Goal: Task Accomplishment & Management: Manage account settings

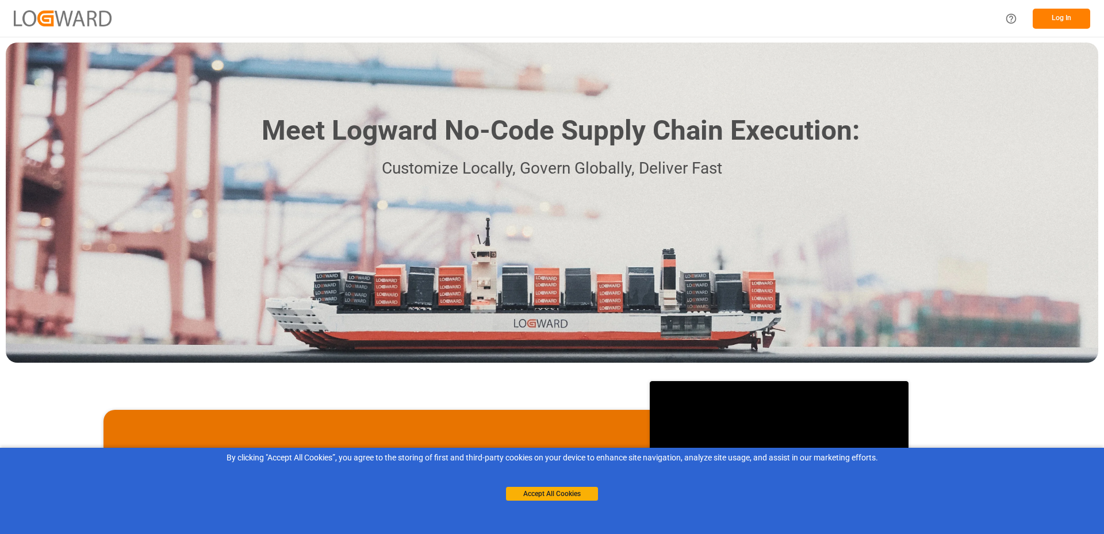
click at [1057, 26] on button "Log In" at bounding box center [1062, 19] width 58 height 20
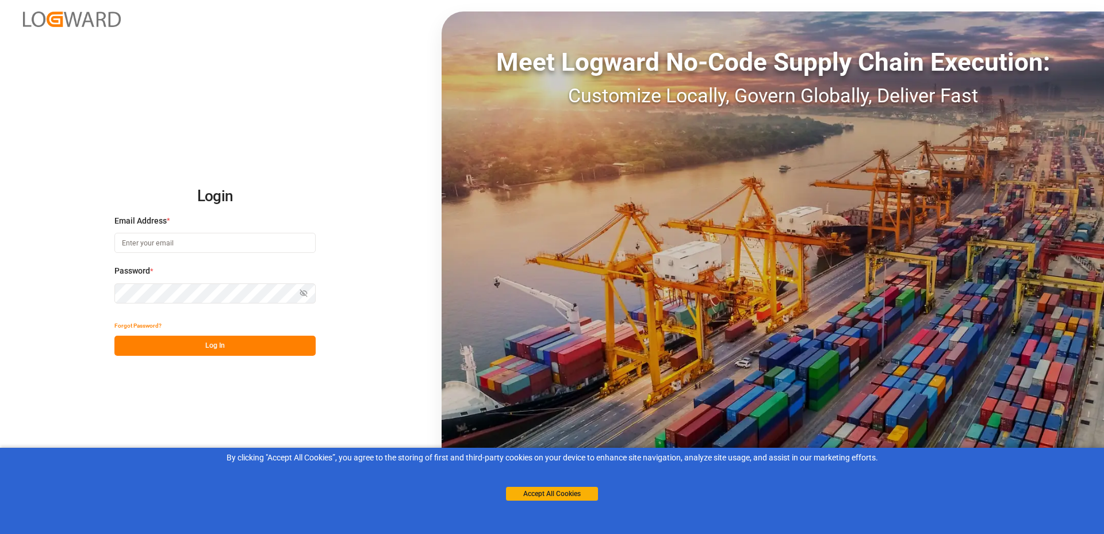
click at [154, 249] on input at bounding box center [214, 243] width 201 height 20
type input "[EMAIL_ADDRESS][DOMAIN_NAME]"
click at [171, 350] on button "Log In" at bounding box center [214, 346] width 201 height 20
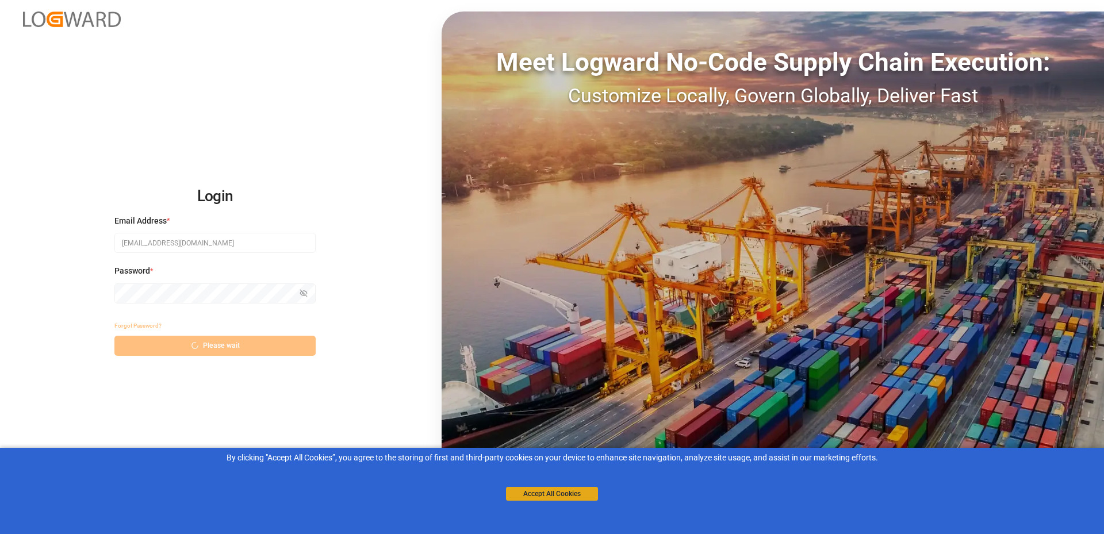
click at [546, 494] on button "Accept All Cookies" at bounding box center [552, 494] width 92 height 14
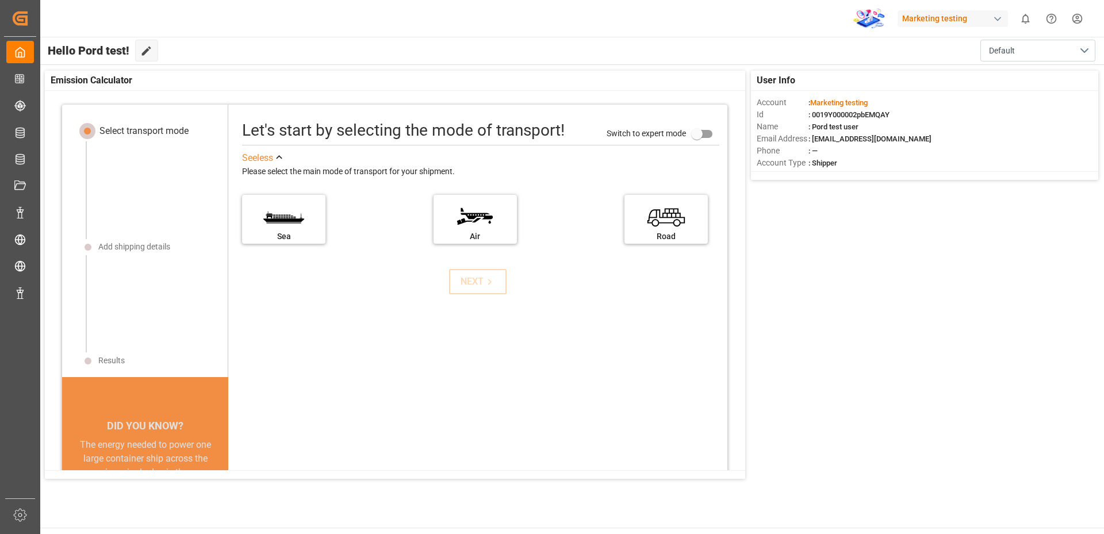
click at [1081, 20] on html "Created by potrace 1.15, written by [PERSON_NAME] [DATE]-[DATE] Created by potr…" at bounding box center [552, 267] width 1104 height 534
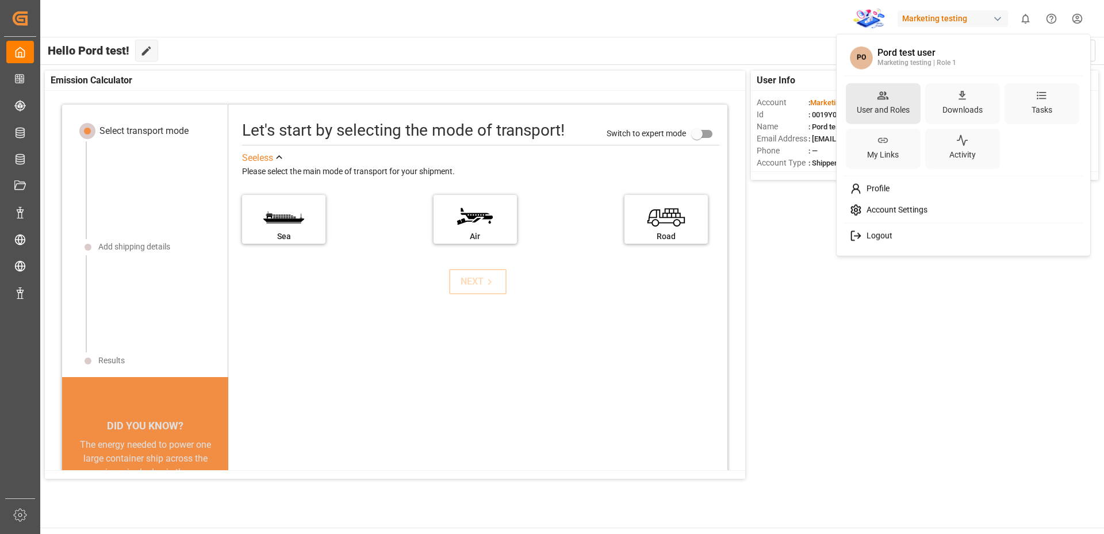
click at [869, 94] on div "User and Roles" at bounding box center [883, 103] width 75 height 41
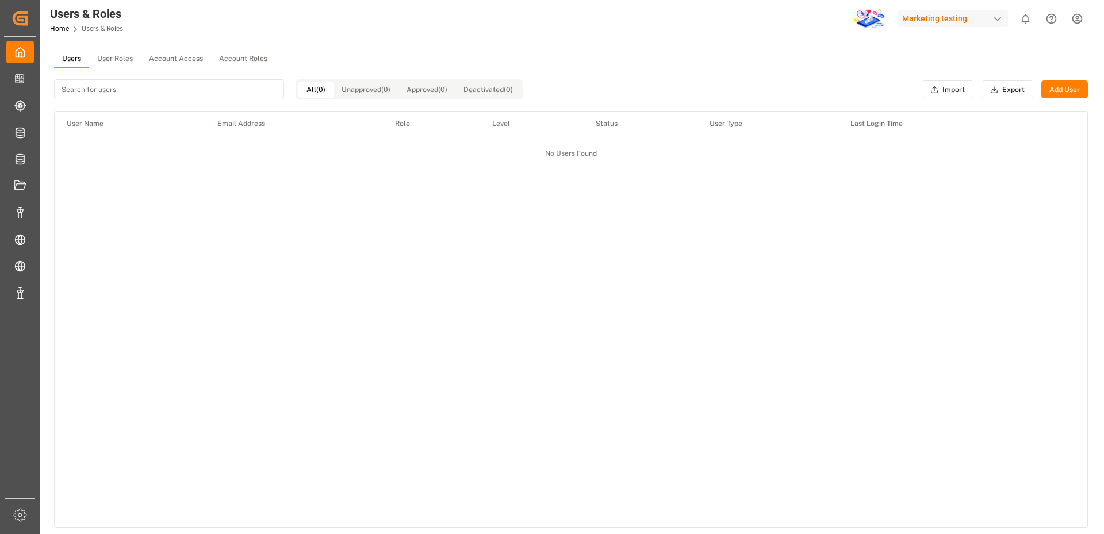
click at [225, 62] on button "Account Roles" at bounding box center [243, 59] width 64 height 17
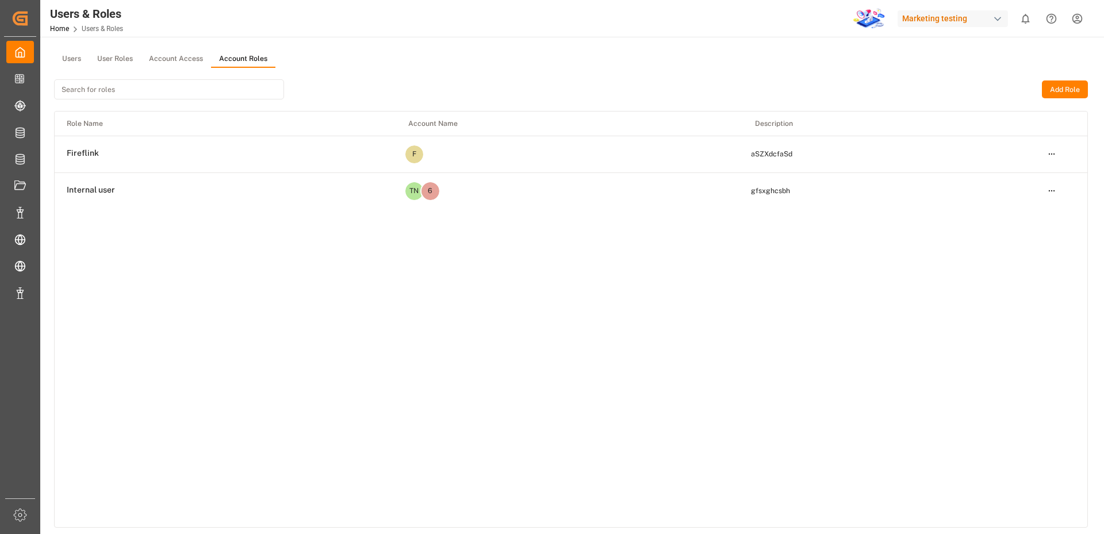
click at [1064, 85] on button "Add Role" at bounding box center [1065, 90] width 46 height 18
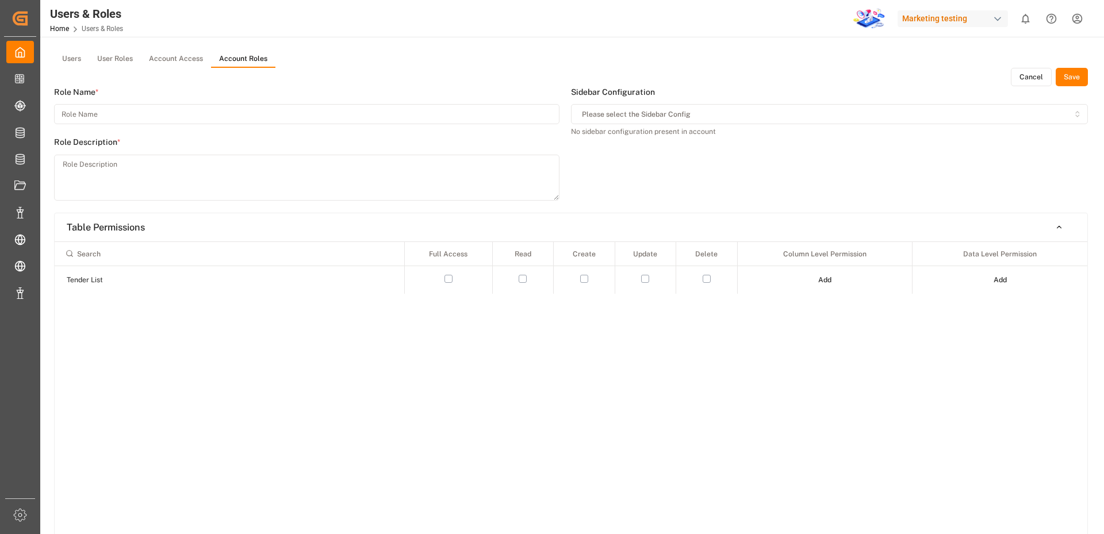
click at [1031, 72] on button "Cancel" at bounding box center [1031, 77] width 41 height 18
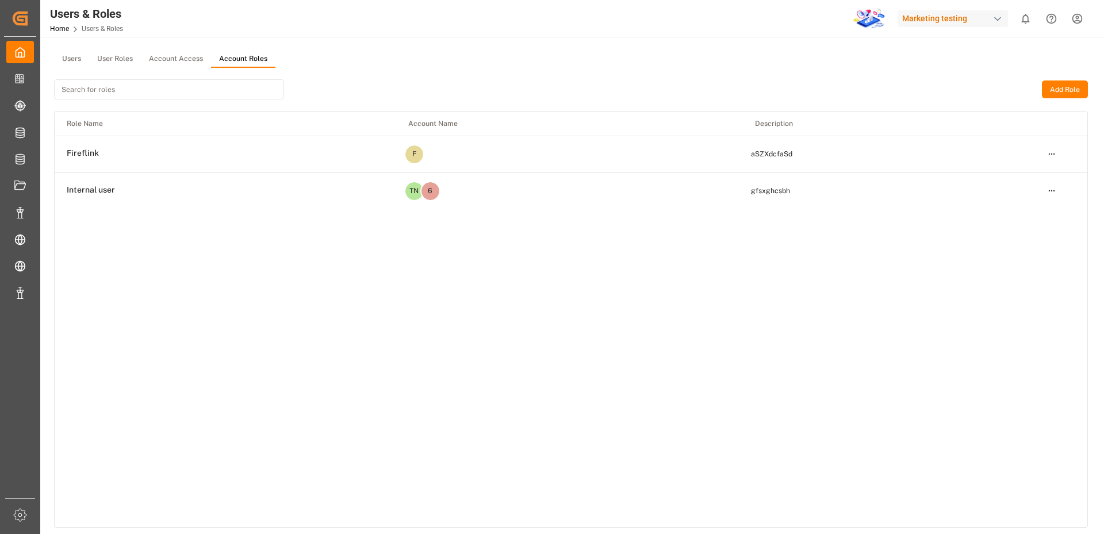
click at [66, 58] on button "Users" at bounding box center [71, 59] width 35 height 17
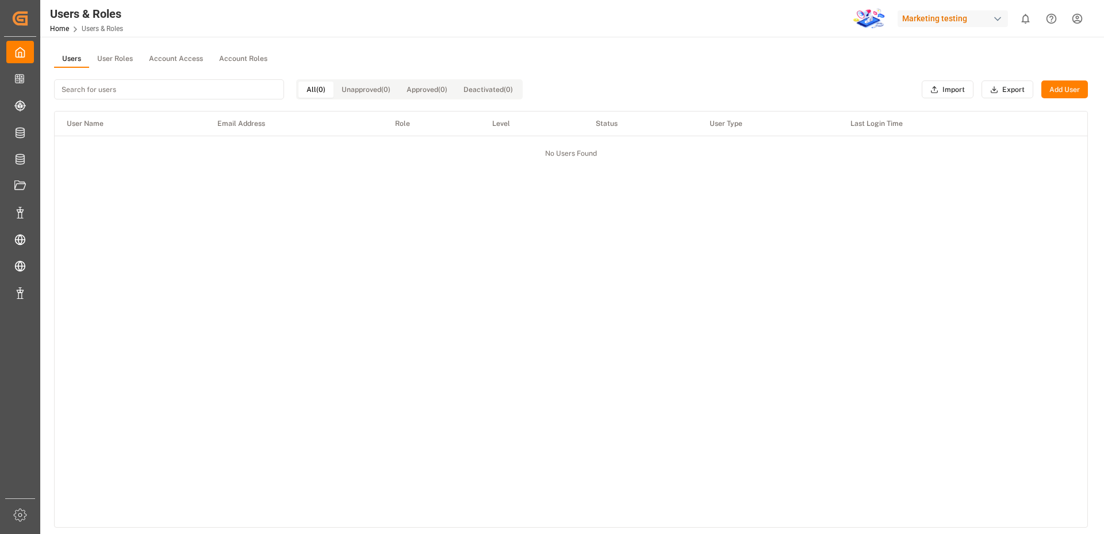
click at [1070, 90] on button "Add User" at bounding box center [1065, 90] width 47 height 18
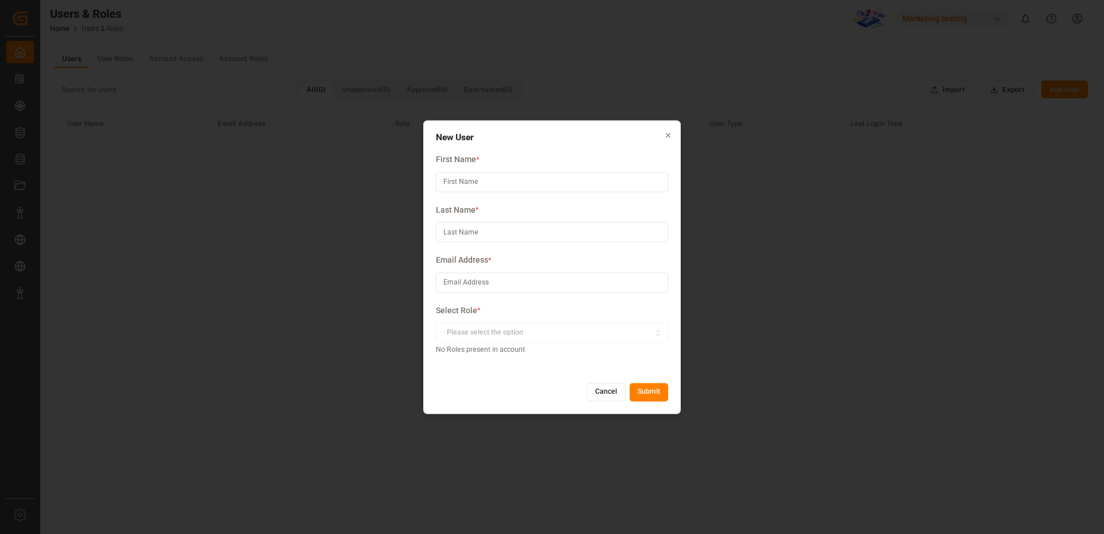
click at [605, 389] on button "Cancel" at bounding box center [606, 393] width 39 height 18
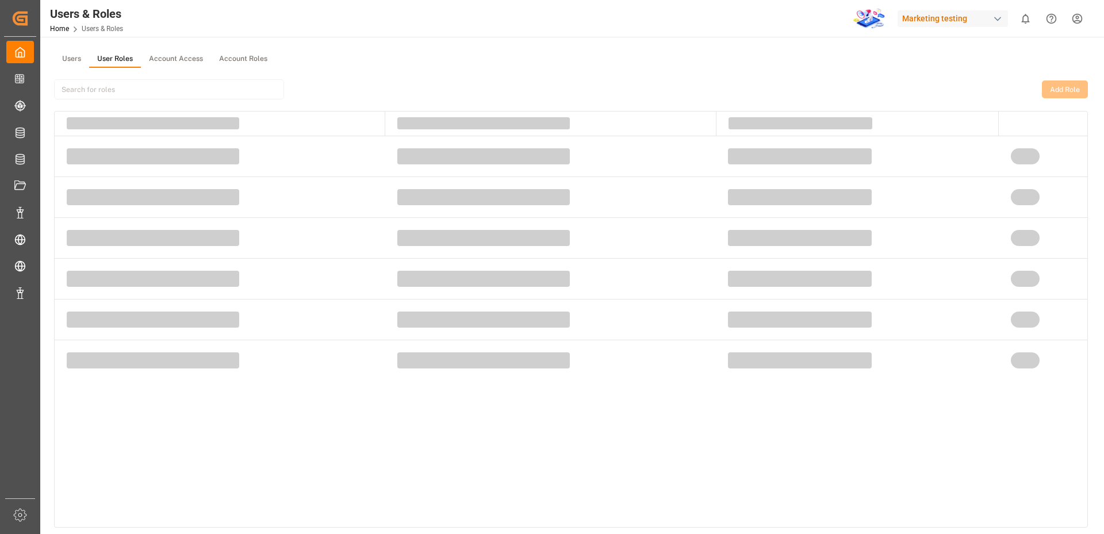
click at [121, 62] on button "User Roles" at bounding box center [115, 59] width 52 height 17
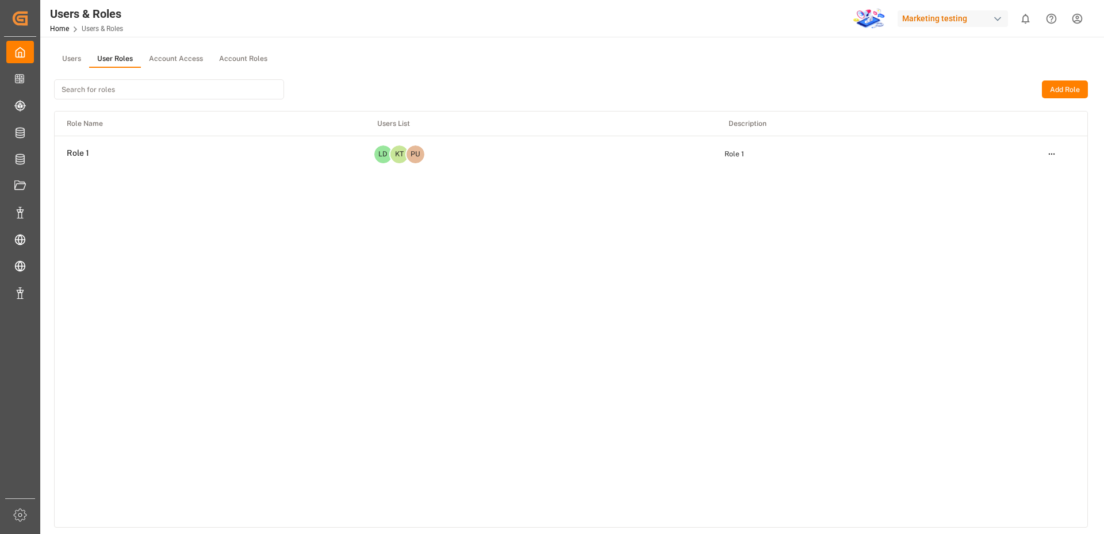
click at [1061, 86] on button "Add Role" at bounding box center [1065, 90] width 46 height 18
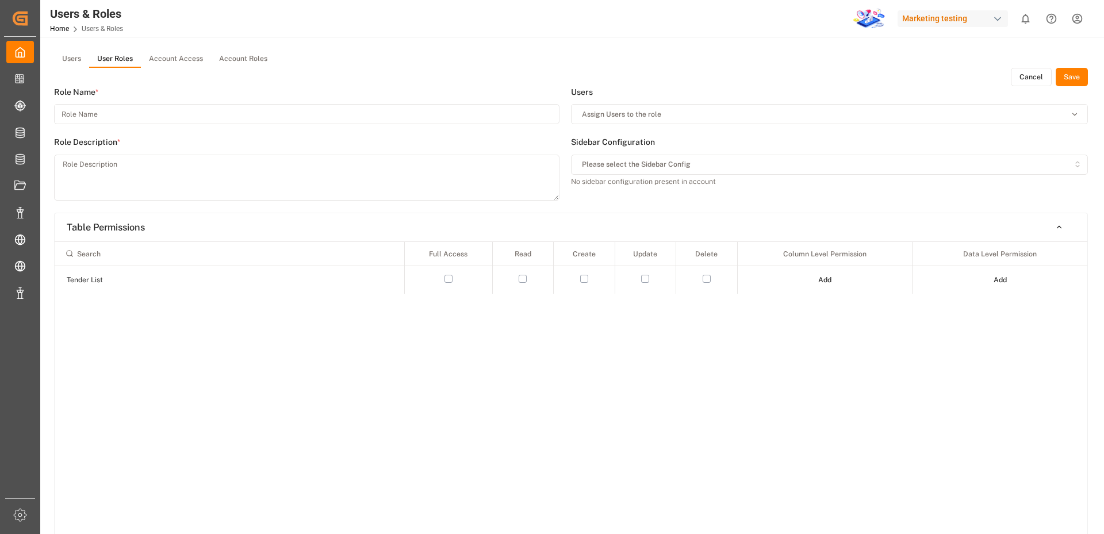
click at [1032, 78] on button "Cancel" at bounding box center [1031, 77] width 41 height 18
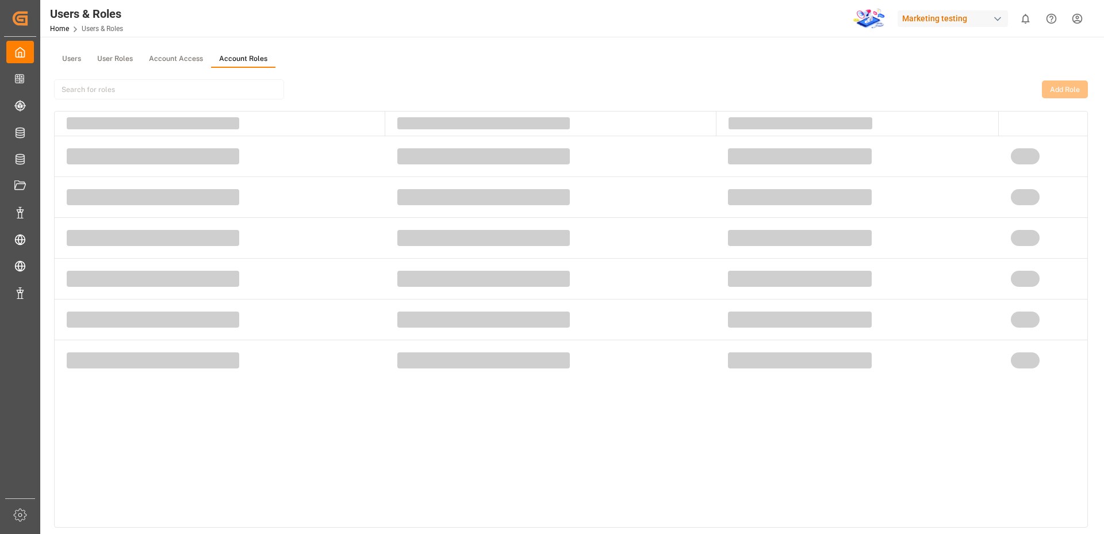
click at [244, 58] on button "Account Roles" at bounding box center [243, 59] width 64 height 17
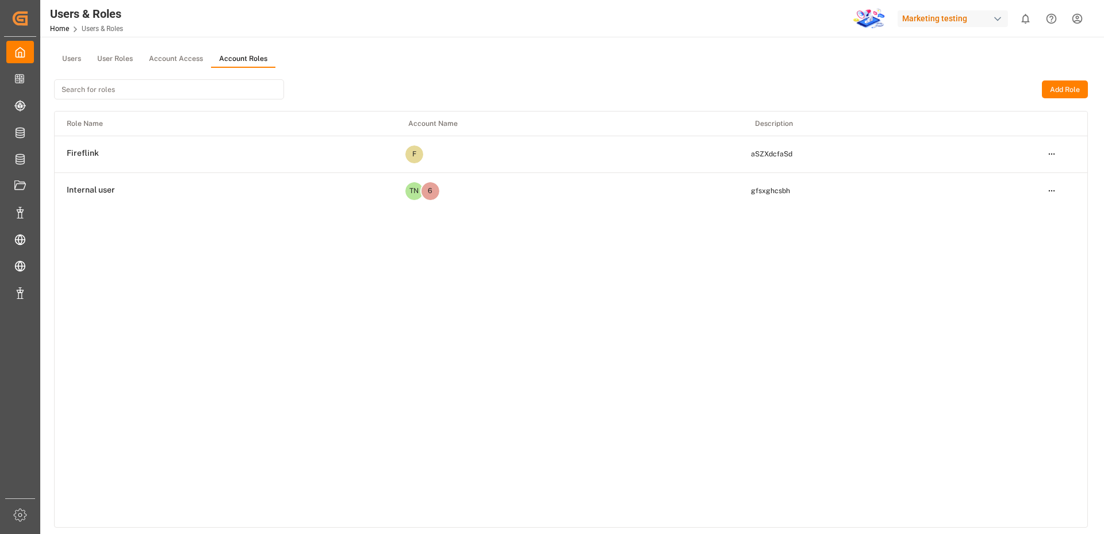
click at [1077, 20] on html "Created by potrace 1.15, written by [PERSON_NAME] [DATE]-[DATE] Created by potr…" at bounding box center [552, 267] width 1104 height 534
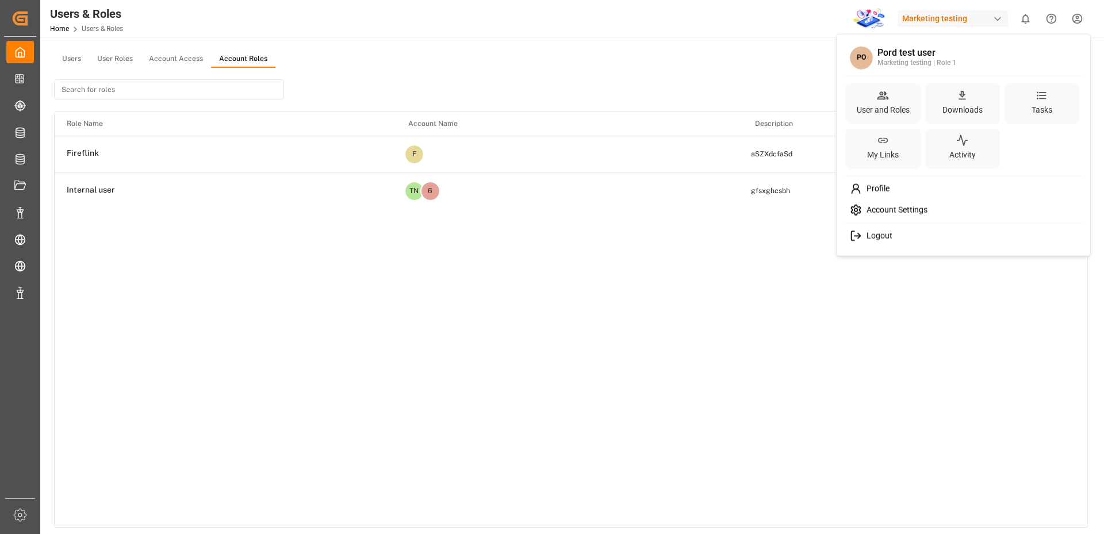
click at [731, 55] on html "Created by potrace 1.15, written by [PERSON_NAME] [DATE]-[DATE] Created by potr…" at bounding box center [552, 267] width 1104 height 534
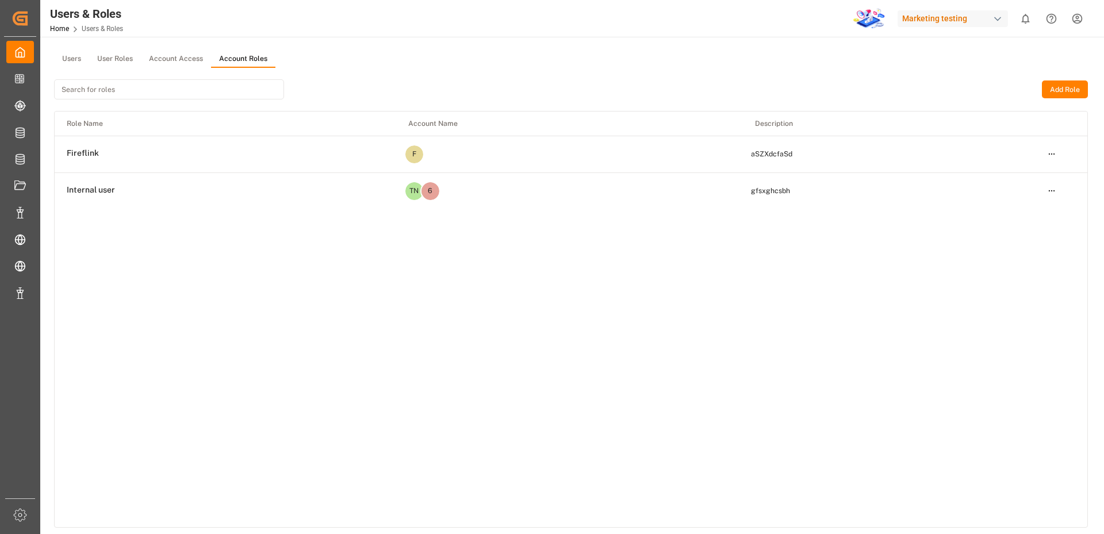
click at [1054, 155] on html "Created by potrace 1.15, written by [PERSON_NAME] [DATE]-[DATE] Created by potr…" at bounding box center [552, 267] width 1104 height 534
click at [1011, 177] on div "Edit" at bounding box center [1028, 175] width 59 height 16
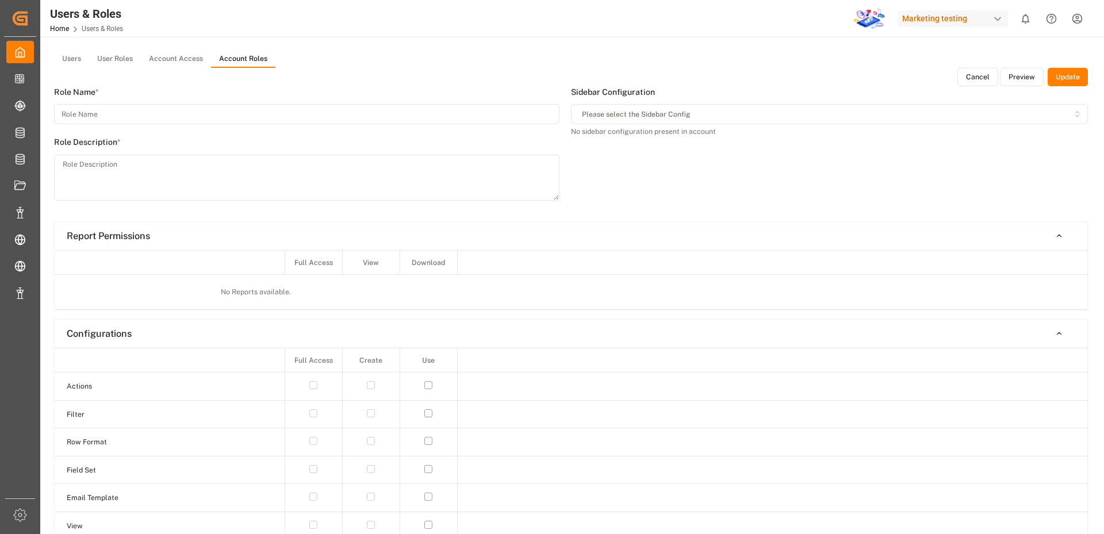
type input "Fireflink"
type textarea "aSZXdcfaSd"
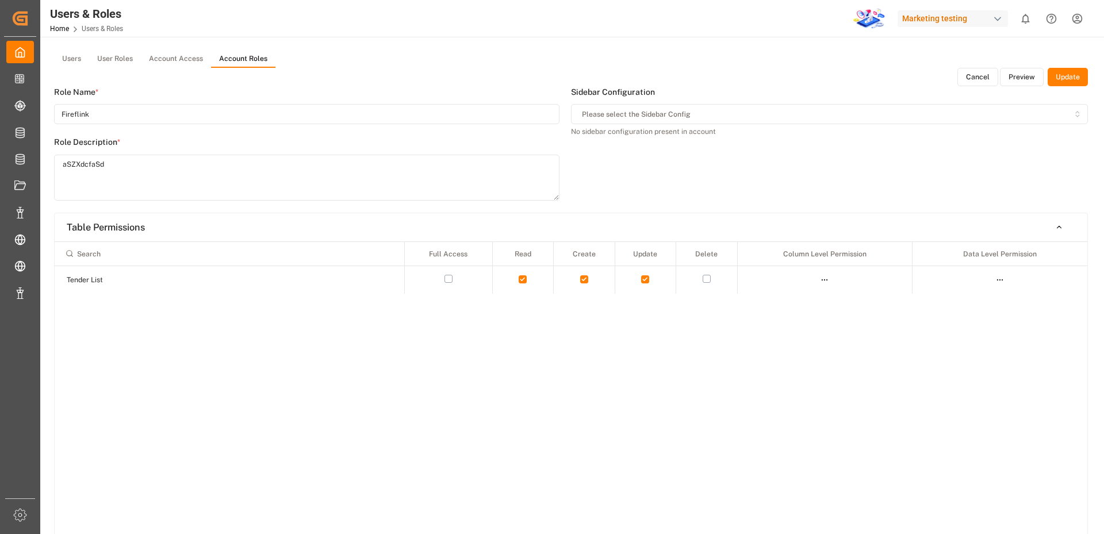
click at [970, 71] on button "Cancel" at bounding box center [978, 77] width 41 height 18
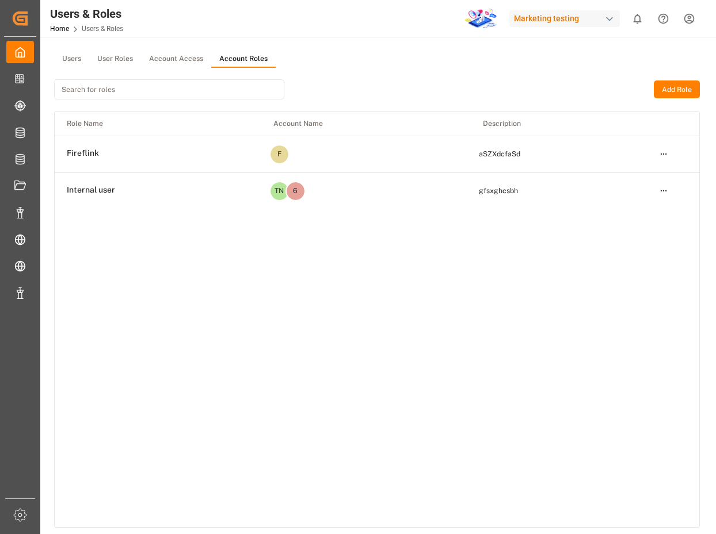
click at [672, 87] on button "Add Role" at bounding box center [676, 90] width 46 height 18
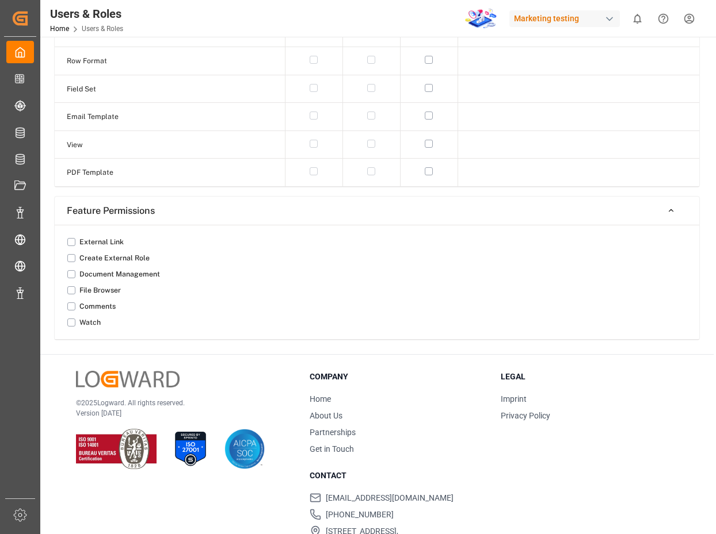
scroll to position [759, 0]
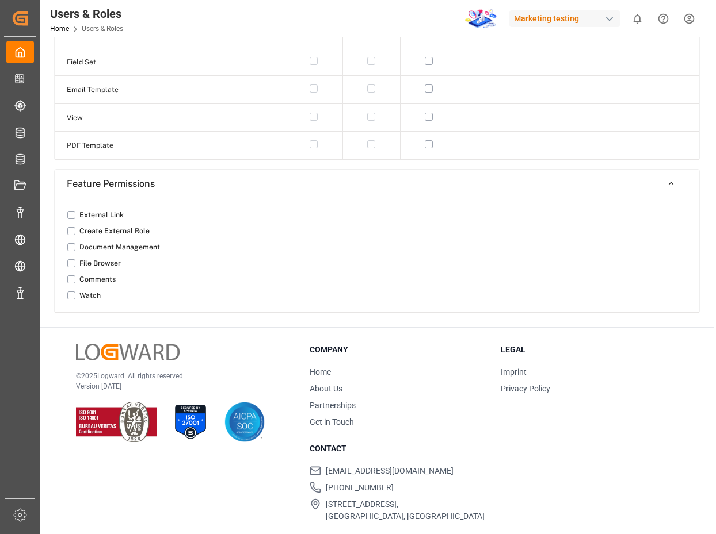
click at [617, 169] on div "Feature Permissions External Link Create External Role Document Management File…" at bounding box center [376, 241] width 645 height 144
click at [651, 179] on button "Feature Permissions" at bounding box center [377, 184] width 644 height 20
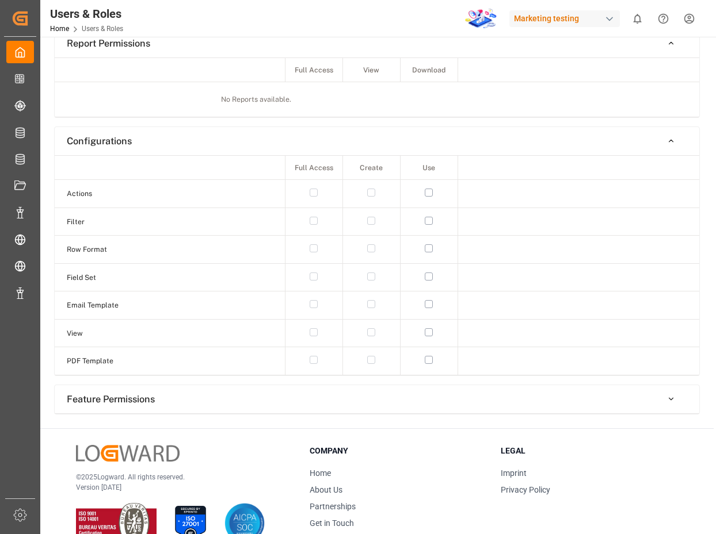
scroll to position [537, 0]
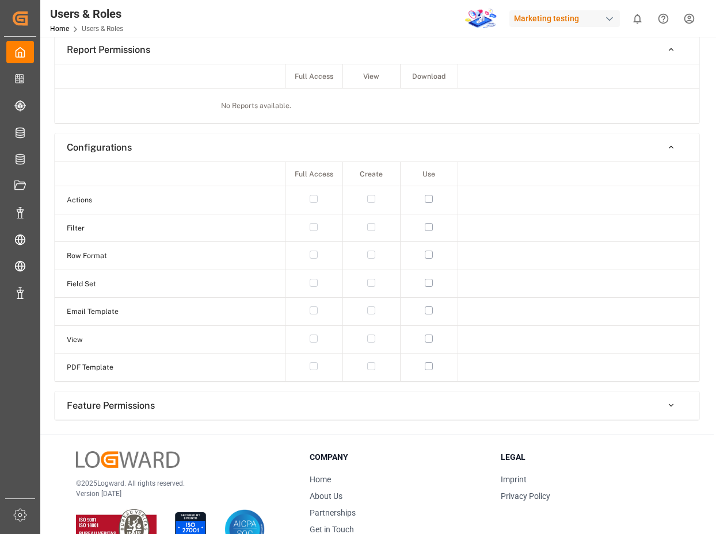
click at [667, 147] on icon "button" at bounding box center [671, 147] width 8 height 8
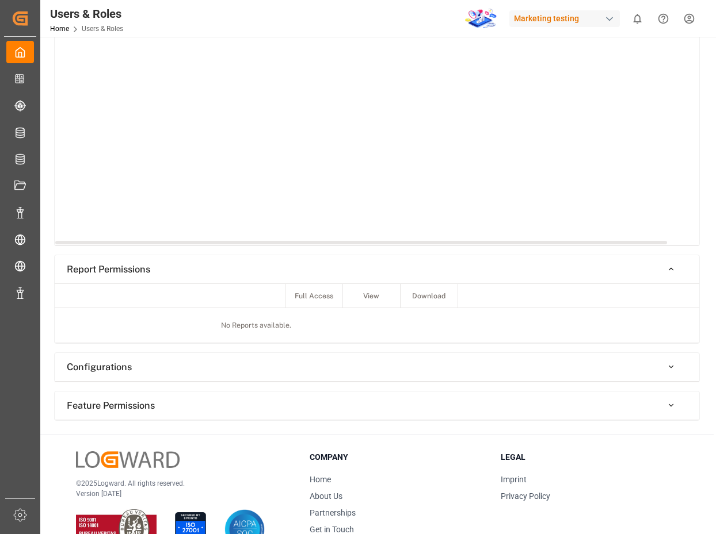
click at [666, 268] on button "button" at bounding box center [671, 269] width 32 height 20
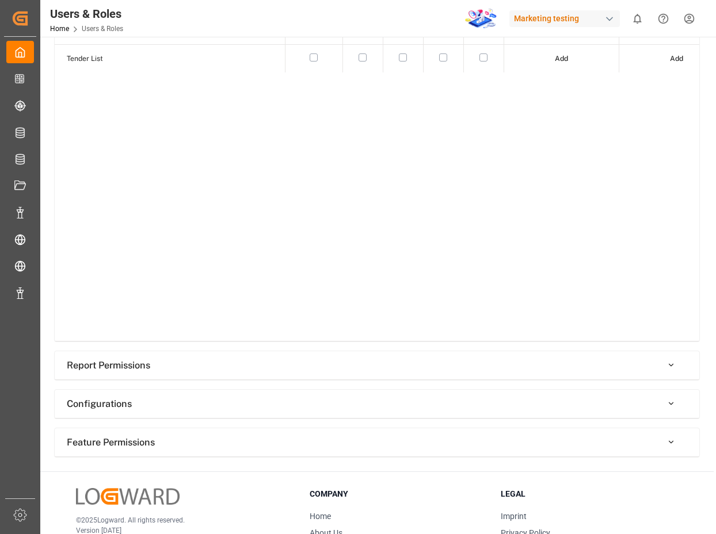
scroll to position [98, 0]
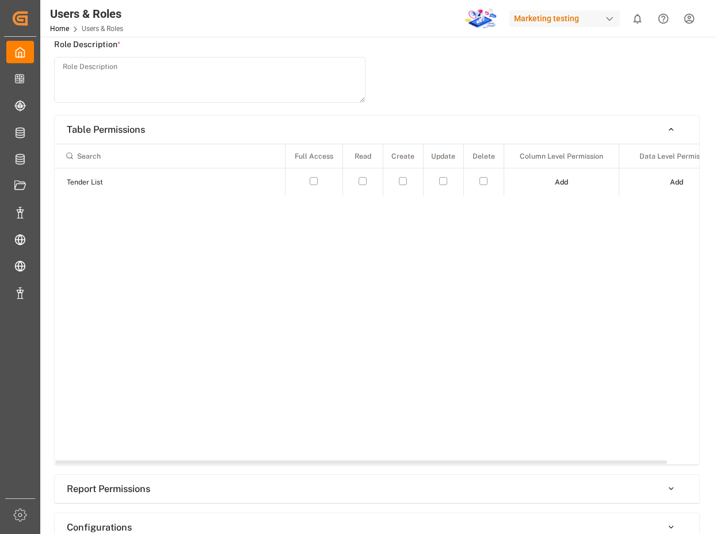
click at [670, 128] on icon "button" at bounding box center [671, 129] width 8 height 8
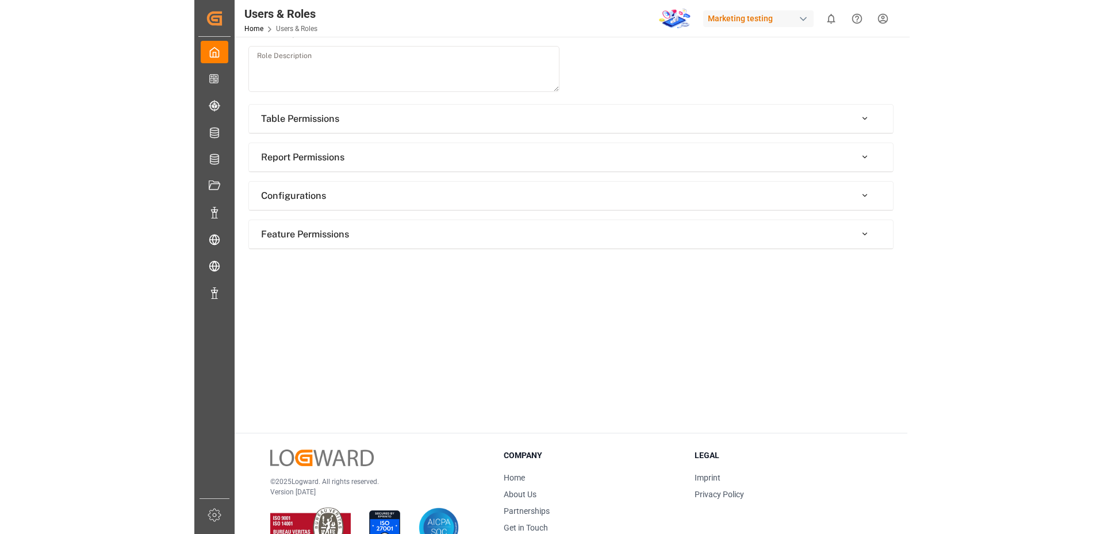
scroll to position [0, 0]
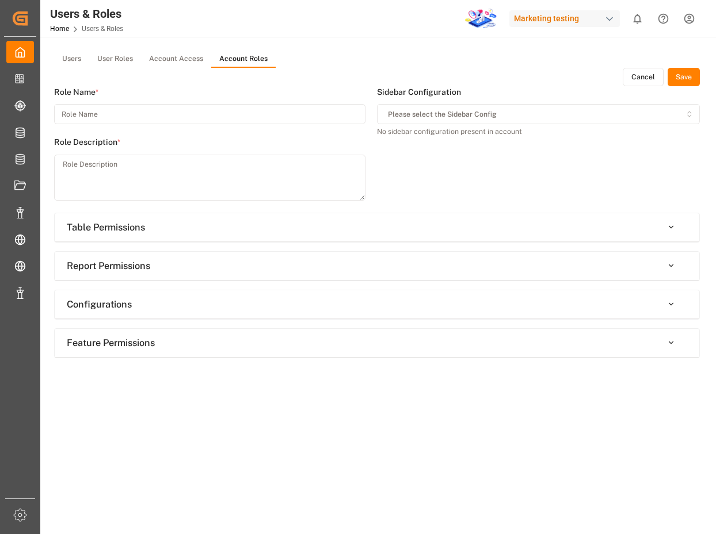
click at [636, 81] on button "Cancel" at bounding box center [642, 77] width 41 height 18
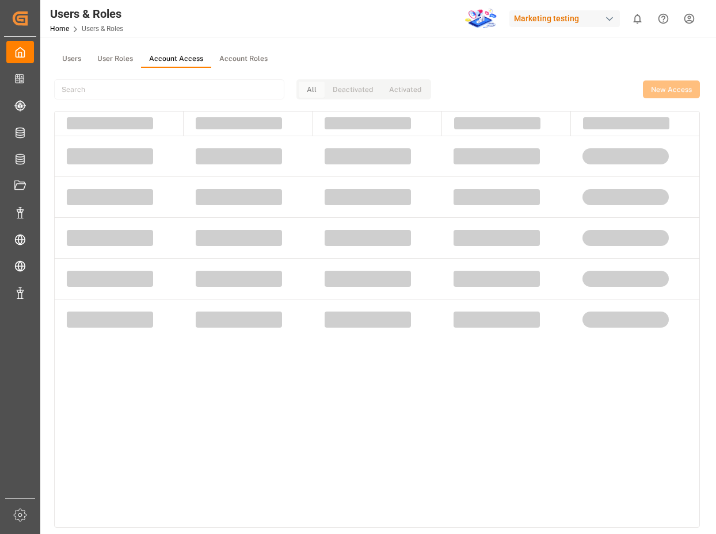
click at [163, 52] on button "Account Access" at bounding box center [176, 59] width 70 height 17
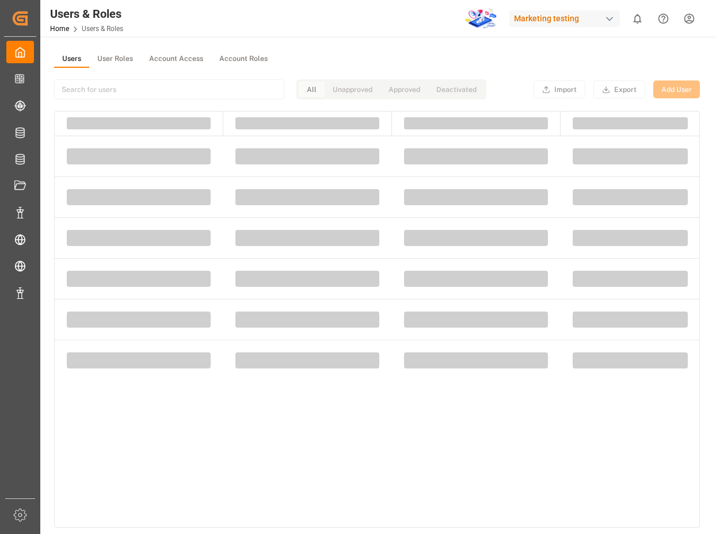
click at [72, 57] on button "Users" at bounding box center [71, 59] width 35 height 17
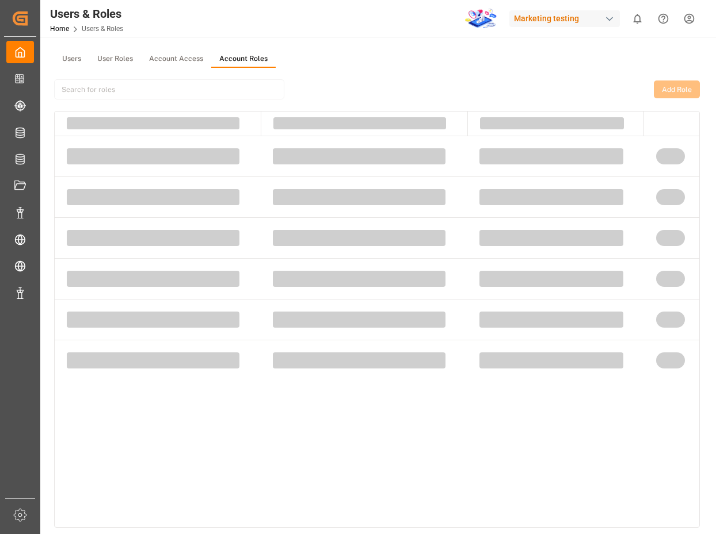
click at [240, 58] on button "Account Roles" at bounding box center [243, 59] width 64 height 17
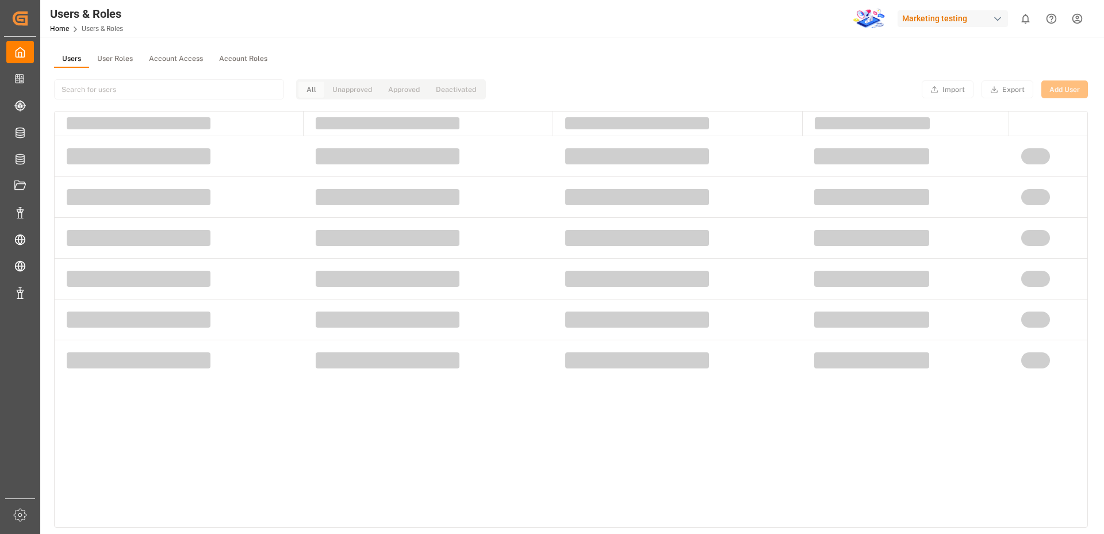
click at [71, 60] on button "Users" at bounding box center [71, 59] width 35 height 17
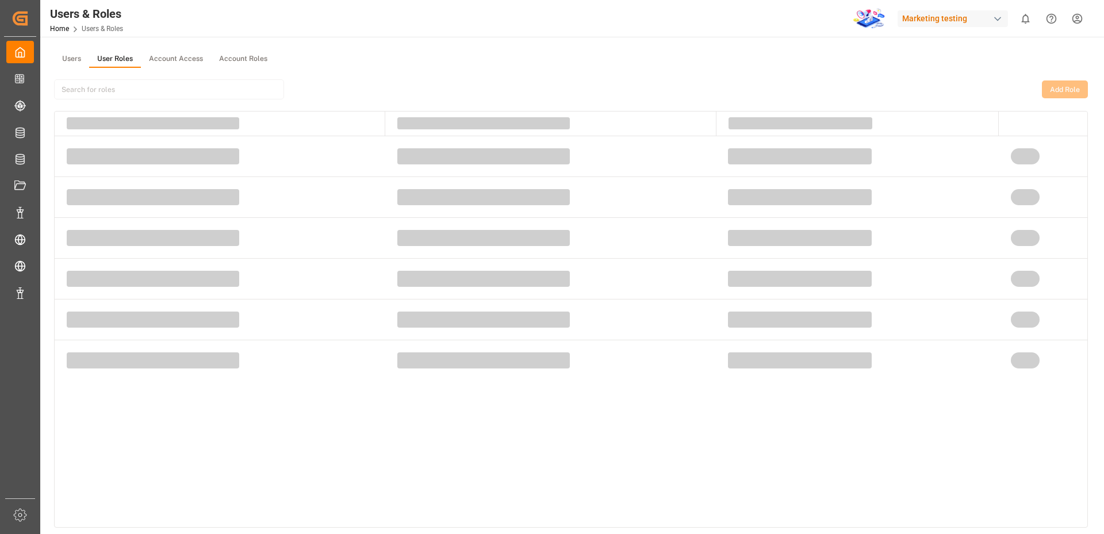
click at [113, 59] on button "User Roles" at bounding box center [115, 59] width 52 height 17
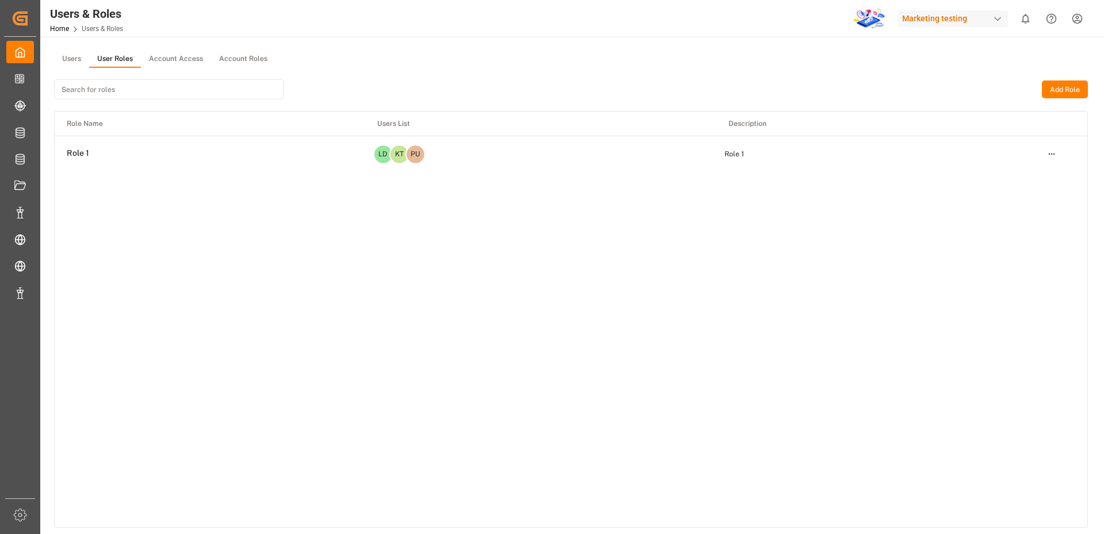
click at [75, 46] on div "Users User Roles Account Access Account Roles Add Role Role Name Users List Des…" at bounding box center [571, 355] width 1062 height 636
click at [71, 58] on button "Users" at bounding box center [71, 59] width 35 height 17
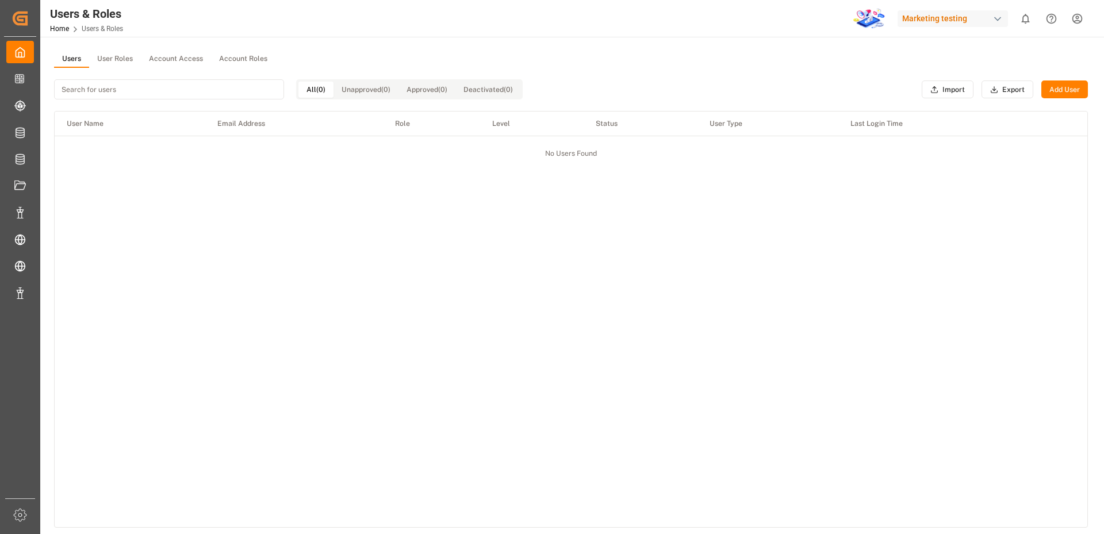
click at [237, 59] on button "Account Roles" at bounding box center [243, 59] width 64 height 17
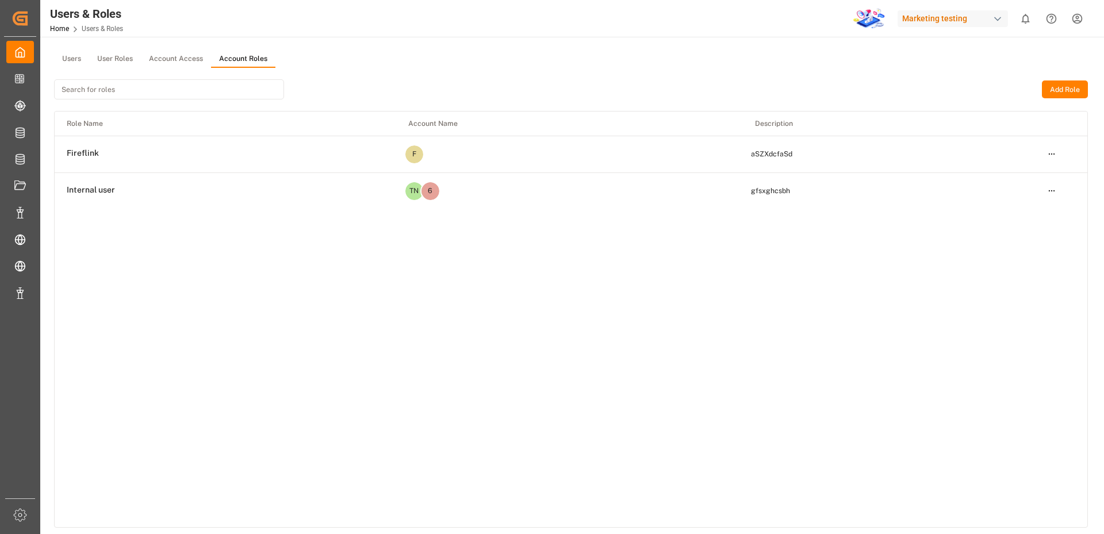
click at [1055, 90] on button "Add Role" at bounding box center [1065, 90] width 46 height 18
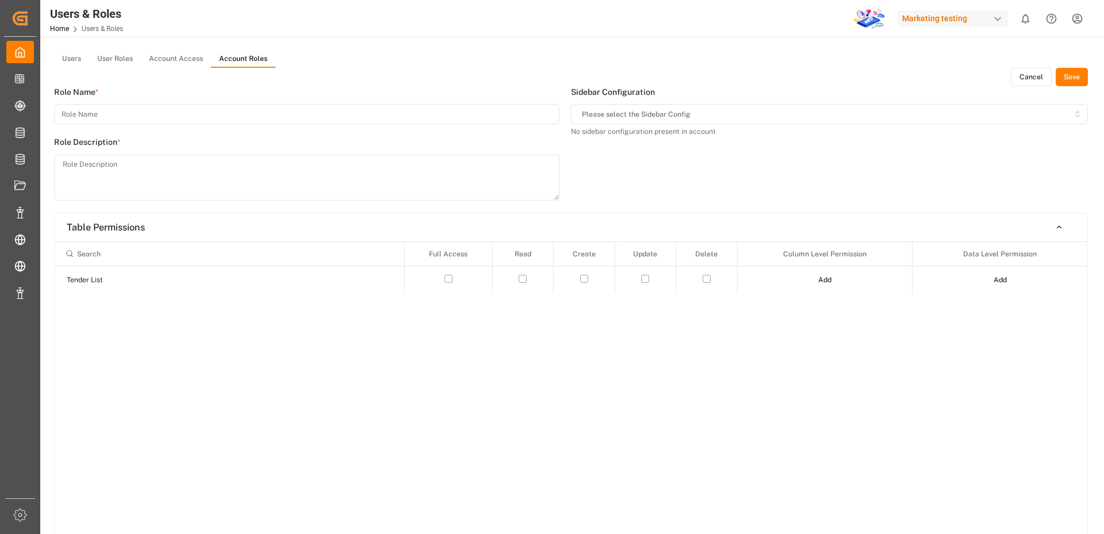
click at [1026, 79] on button "Cancel" at bounding box center [1031, 77] width 41 height 18
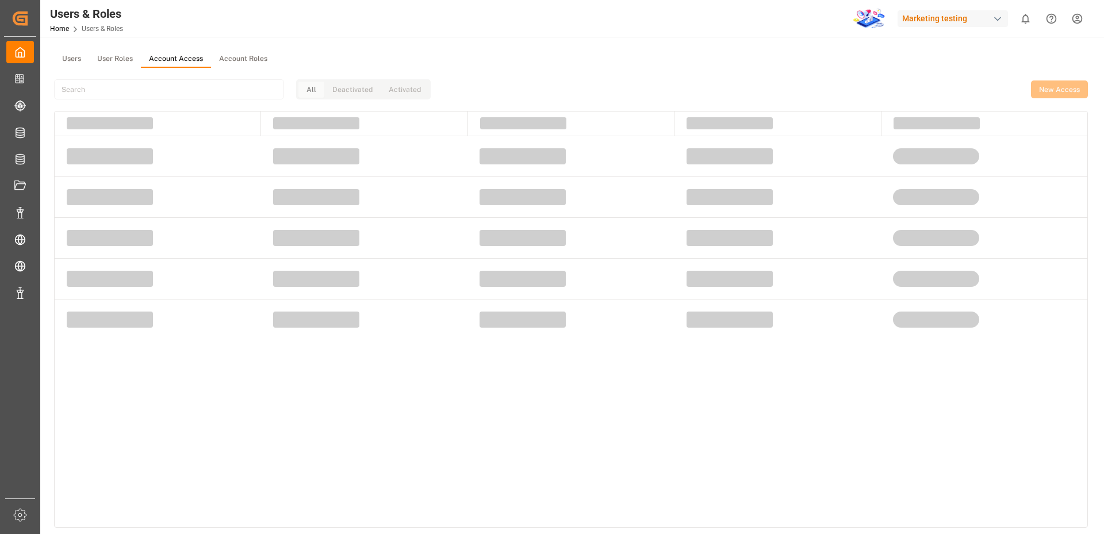
click at [165, 54] on button "Account Access" at bounding box center [176, 59] width 70 height 17
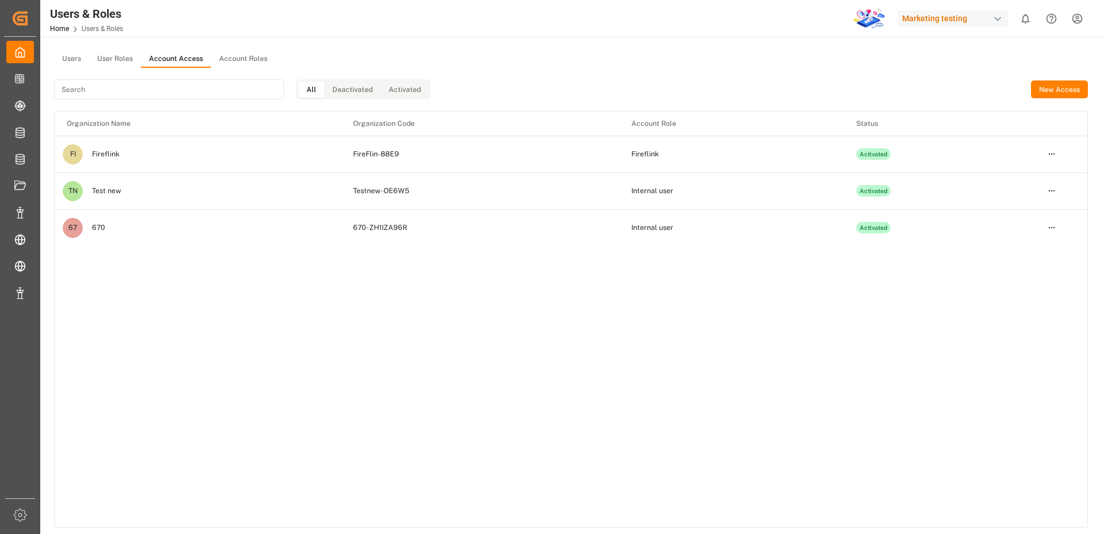
click at [242, 60] on button "Account Roles" at bounding box center [243, 59] width 64 height 17
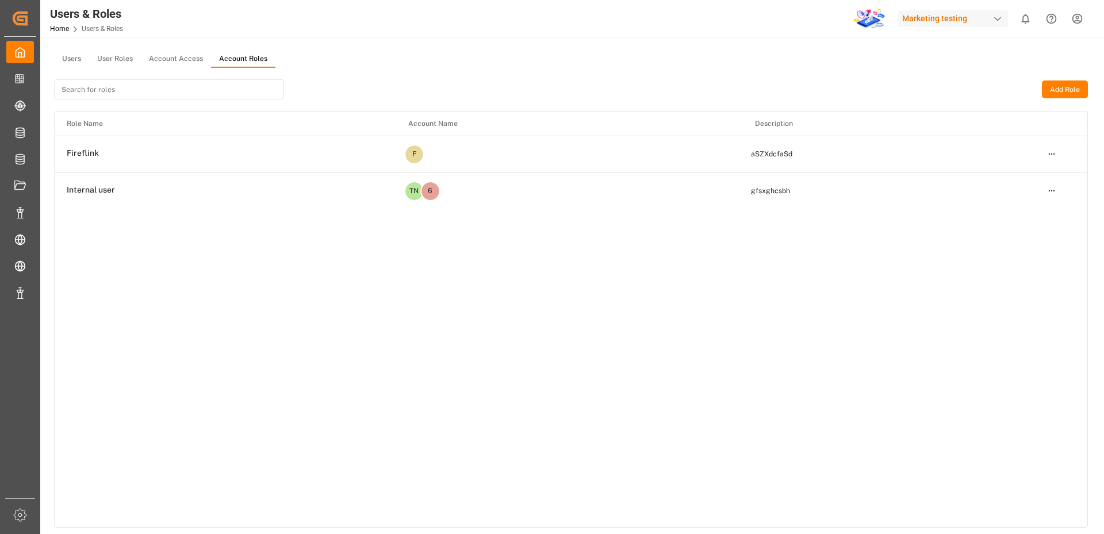
click at [1066, 82] on button "Add Role" at bounding box center [1065, 90] width 46 height 18
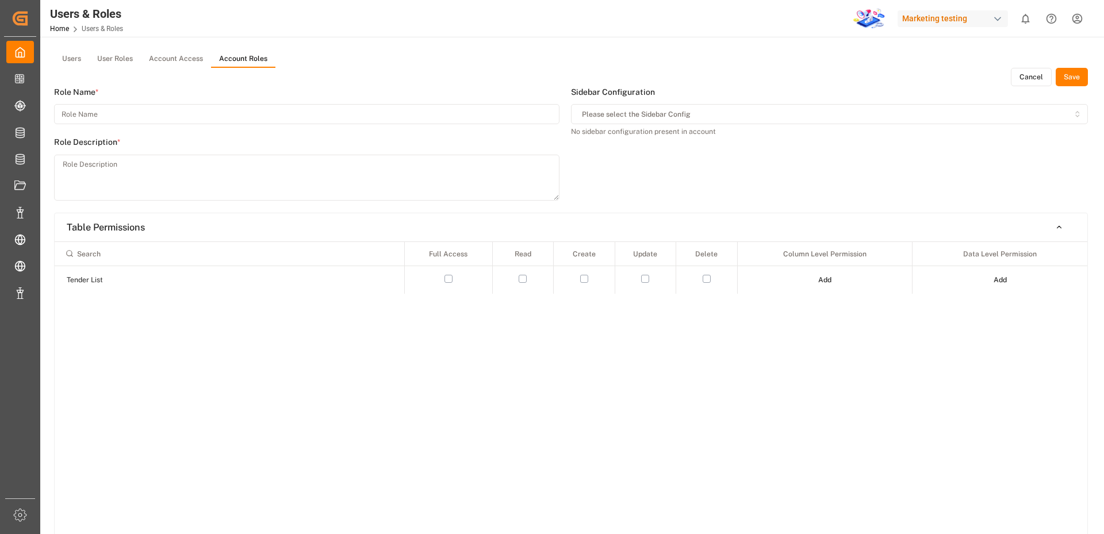
click at [179, 117] on input at bounding box center [307, 114] width 506 height 20
click at [1041, 80] on button "Cancel" at bounding box center [1031, 77] width 41 height 18
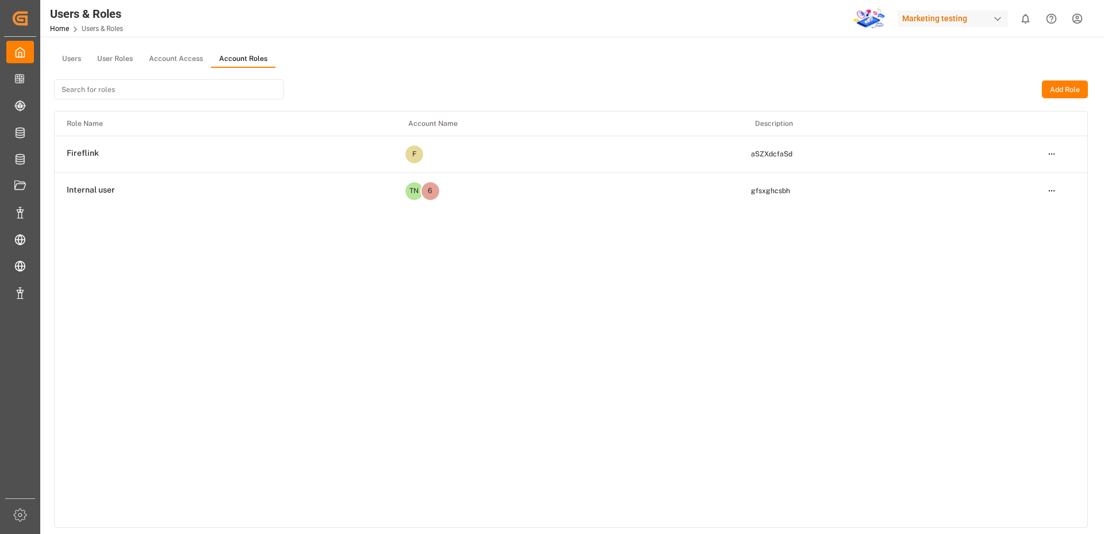
click at [1082, 20] on html "Created by potrace 1.15, written by [PERSON_NAME] [DATE]-[DATE] Created by potr…" at bounding box center [552, 267] width 1104 height 534
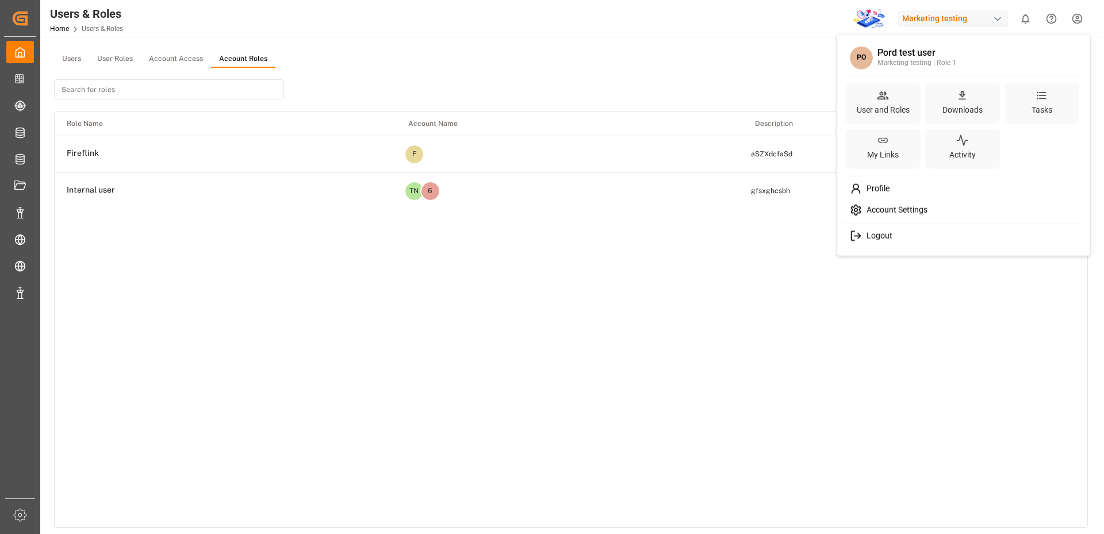
click at [756, 83] on html "Created by potrace 1.15, written by [PERSON_NAME] [DATE]-[DATE] Created by potr…" at bounding box center [552, 267] width 1104 height 534
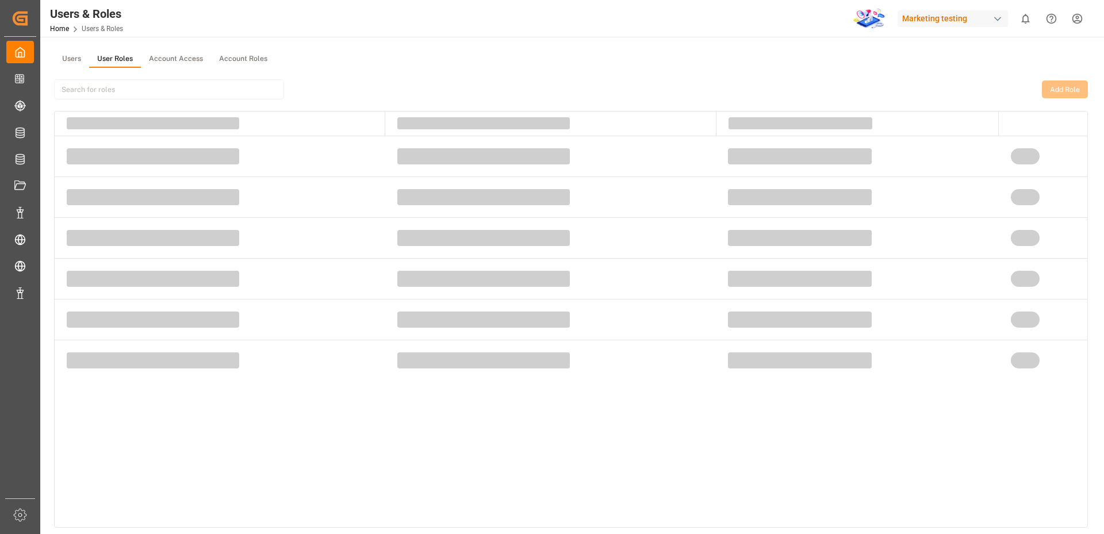
click at [108, 62] on button "User Roles" at bounding box center [115, 59] width 52 height 17
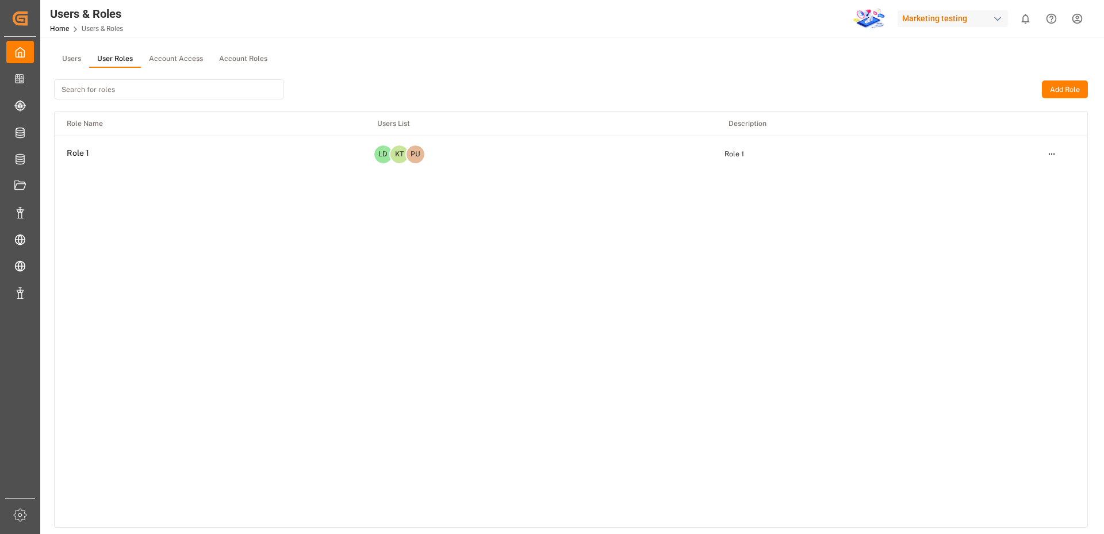
click at [1052, 152] on html "Created by potrace 1.15, written by [PERSON_NAME] [DATE]-[DATE] Created by potr…" at bounding box center [552, 267] width 1104 height 534
click at [1016, 172] on div "Edit" at bounding box center [1028, 175] width 59 height 16
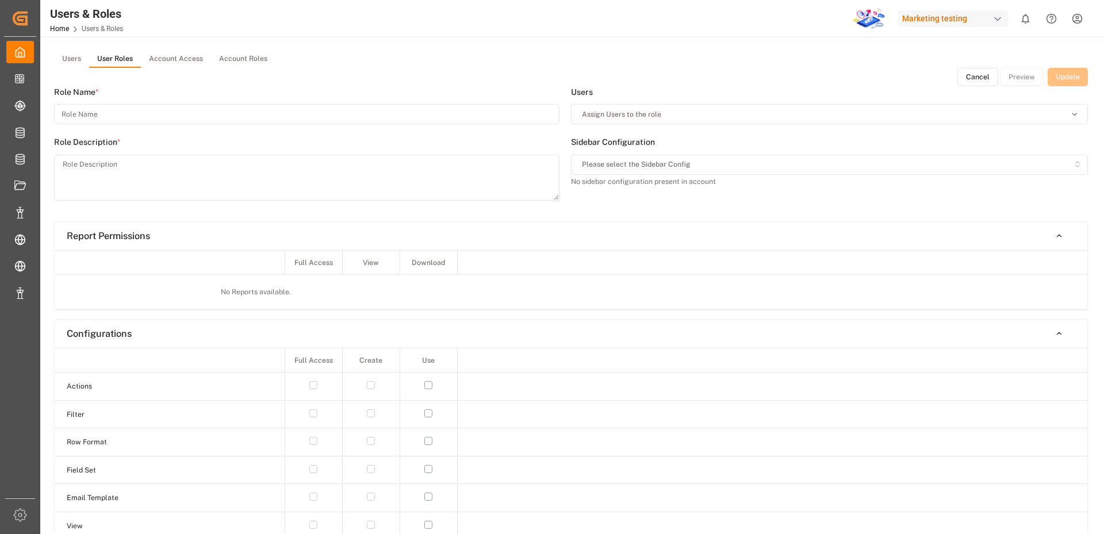
type input "Role 1"
type textarea "Role 1"
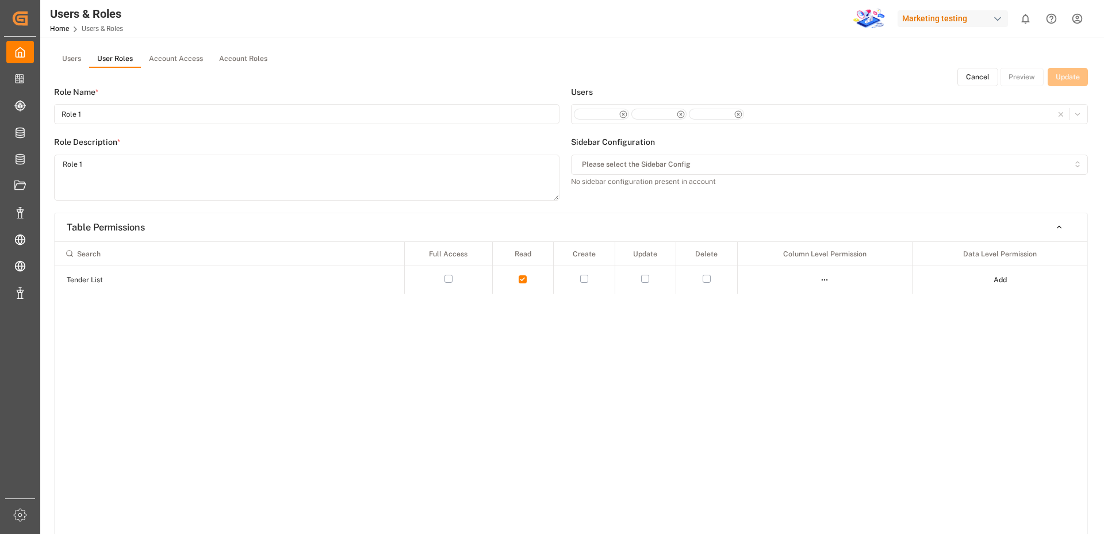
click at [976, 72] on button "Cancel" at bounding box center [978, 77] width 41 height 18
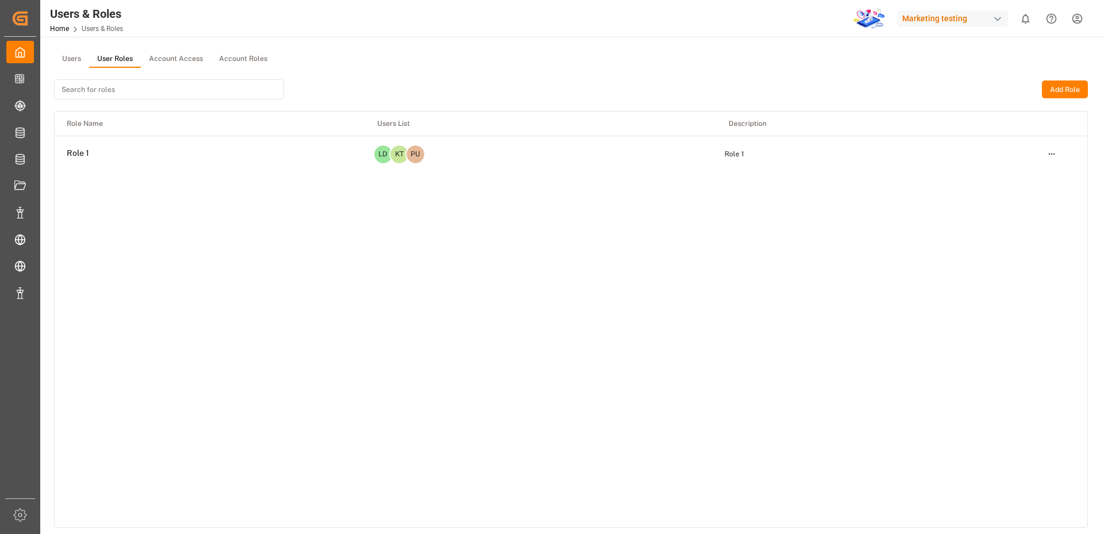
click at [99, 53] on button "User Roles" at bounding box center [115, 59] width 52 height 17
click at [179, 56] on button "Account Access" at bounding box center [176, 59] width 70 height 17
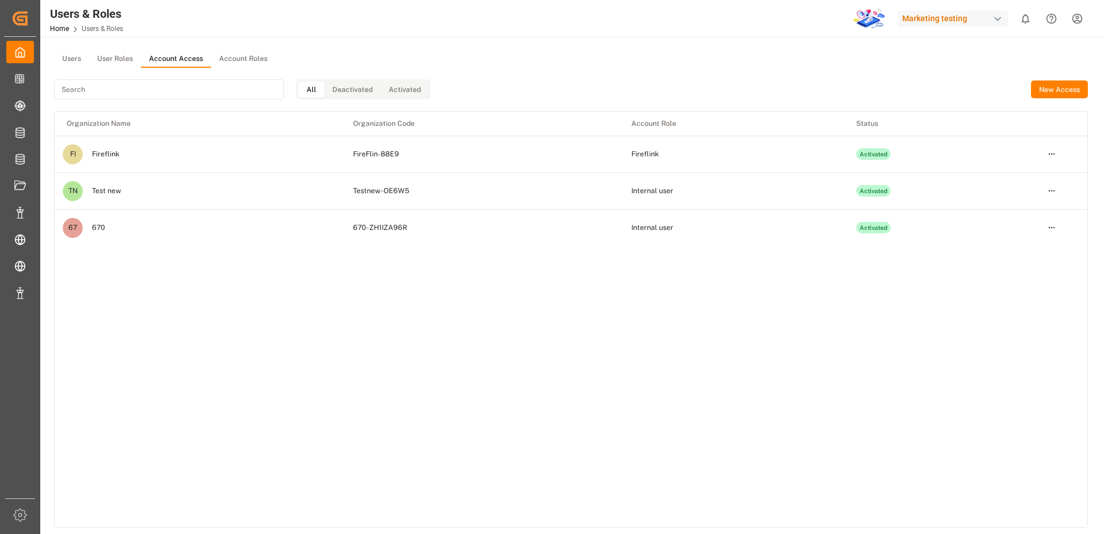
click at [117, 58] on button "User Roles" at bounding box center [115, 59] width 52 height 17
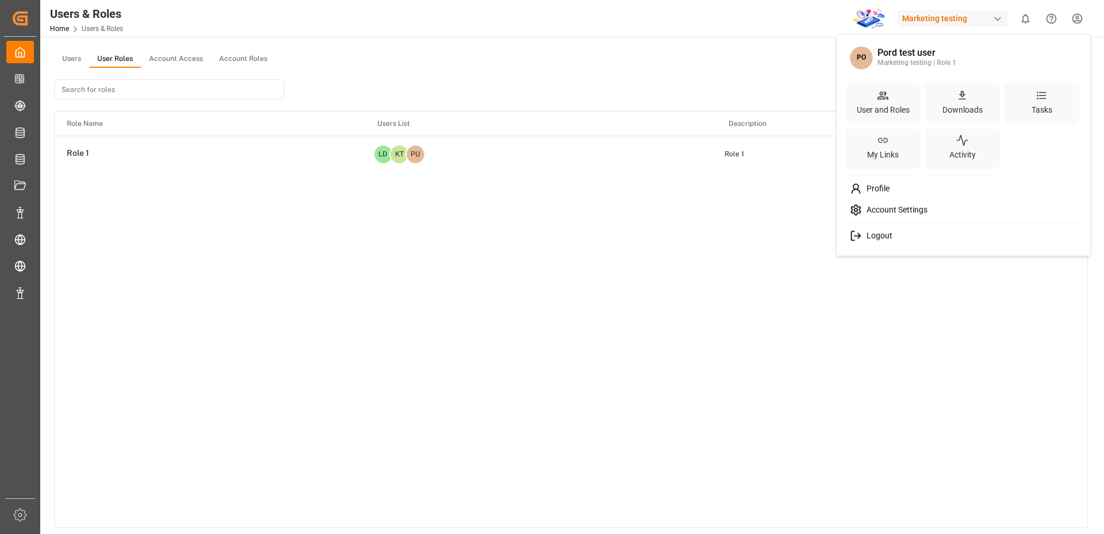
click at [1078, 16] on html "Created by potrace 1.15, written by [PERSON_NAME] [DATE]-[DATE] Created by potr…" at bounding box center [552, 267] width 1104 height 534
click at [870, 236] on span "Logout" at bounding box center [877, 236] width 30 height 10
